Goal: Information Seeking & Learning: Learn about a topic

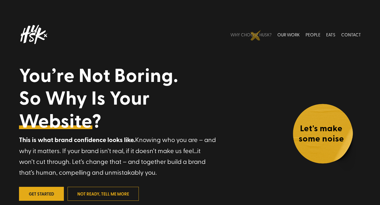
click at [256, 35] on link "WHY CHOOSE HUSK?" at bounding box center [251, 35] width 41 height 24
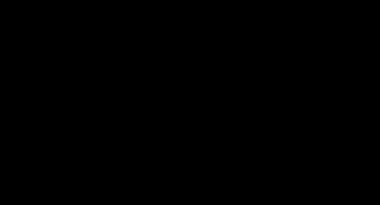
scroll to position [267, 0]
